Goal: Navigation & Orientation: Find specific page/section

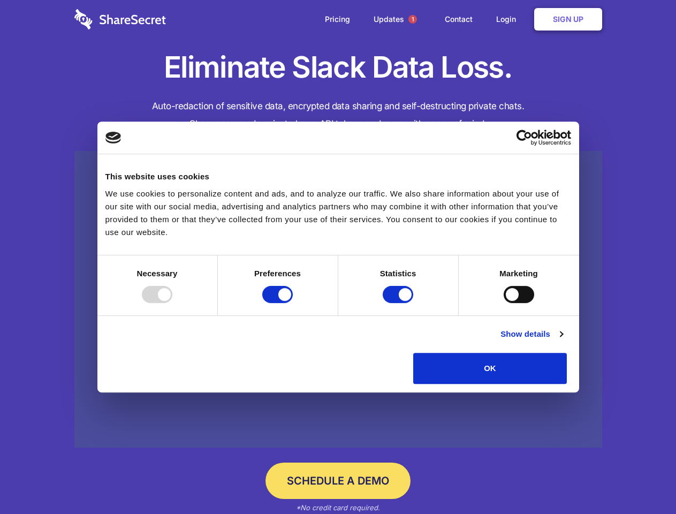
click at [172, 303] on div at bounding box center [157, 294] width 31 height 17
click at [293, 303] on input "Preferences" at bounding box center [277, 294] width 31 height 17
checkbox input "false"
click at [399, 303] on input "Statistics" at bounding box center [398, 294] width 31 height 17
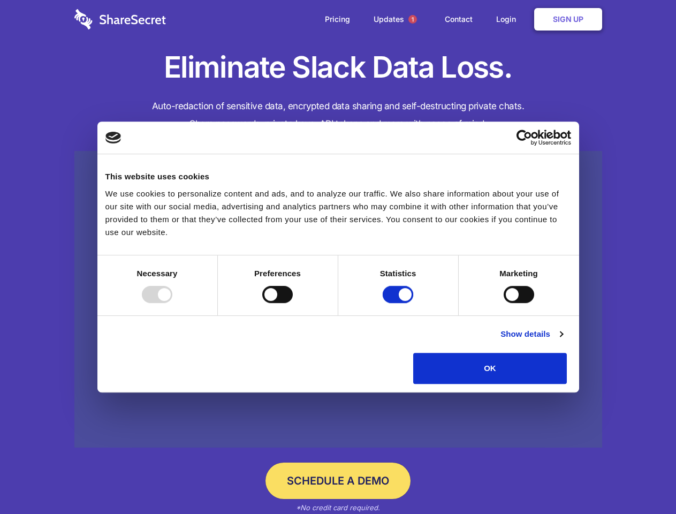
checkbox input "false"
click at [504, 303] on input "Marketing" at bounding box center [519, 294] width 31 height 17
checkbox input "true"
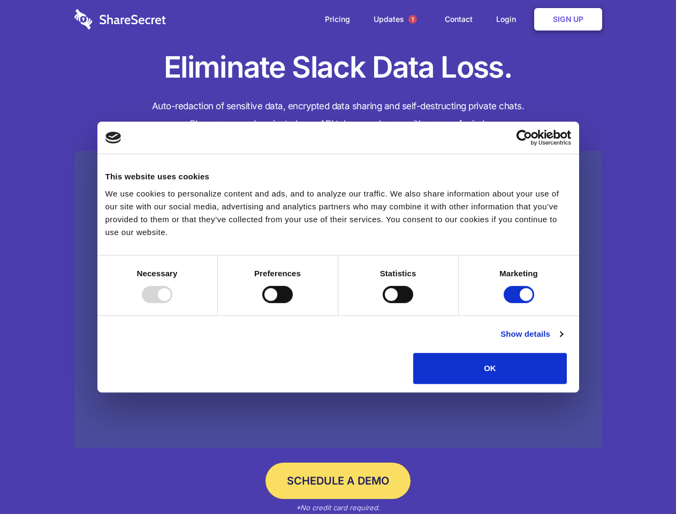
click at [562, 340] on link "Show details" at bounding box center [531, 333] width 62 height 13
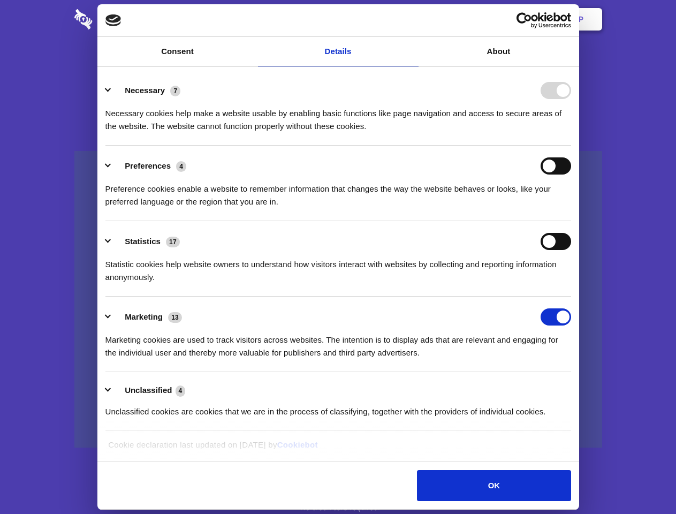
click at [571, 133] on div "Necessary cookies help make a website usable by enabling basic functions like p…" at bounding box center [338, 116] width 466 height 34
click at [412, 19] on span "1" at bounding box center [412, 19] width 9 height 9
